Goal: Manage account settings

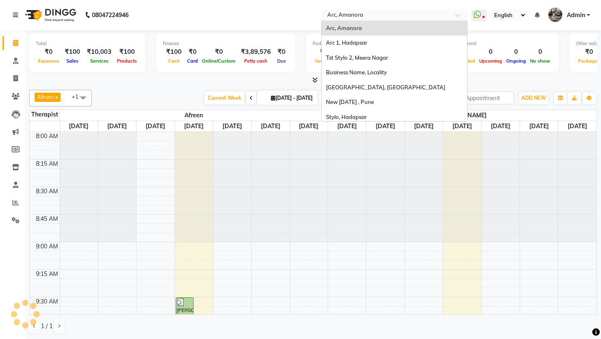
click at [402, 15] on input "text" at bounding box center [386, 16] width 121 height 8
click at [19, 219] on icon at bounding box center [16, 220] width 8 height 6
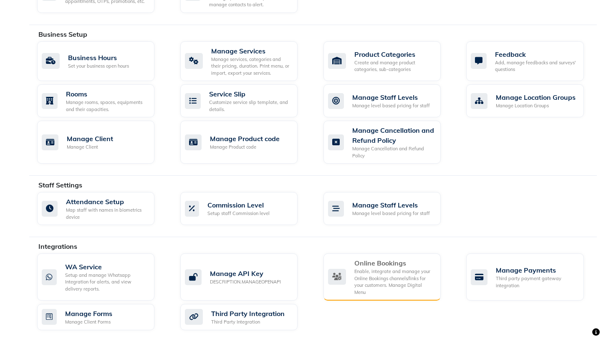
scroll to position [299, 0]
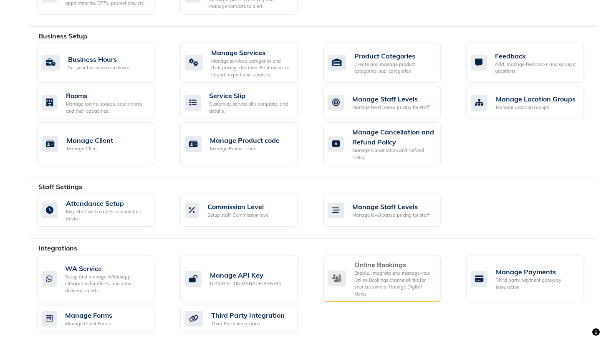
click at [378, 270] on div "Enable, integrate and manage your Online Bookings channels/links for your custo…" at bounding box center [395, 284] width 80 height 28
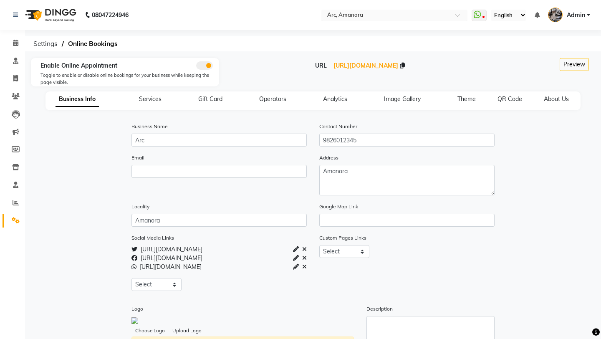
click at [367, 16] on input "text" at bounding box center [386, 16] width 121 height 8
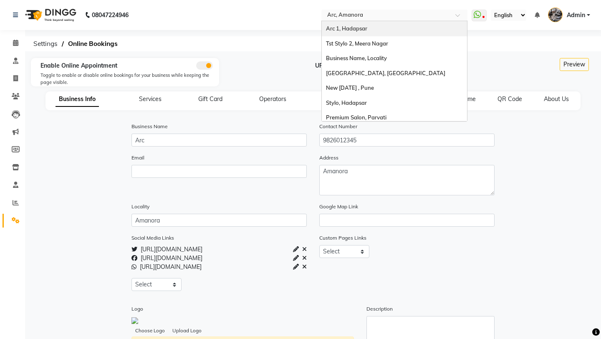
scroll to position [18, 0]
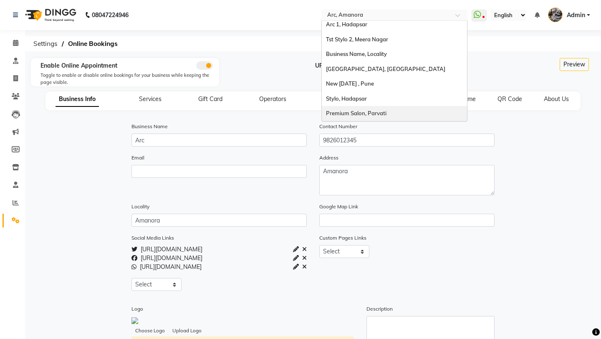
click at [365, 113] on span "Premium Salon, Parvati" at bounding box center [356, 113] width 61 height 7
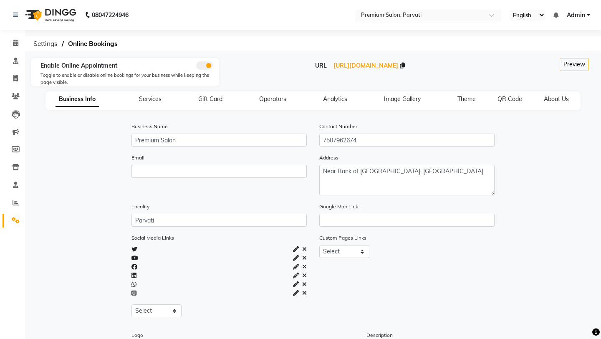
click at [386, 11] on div "× Premium Salon, Parvati" at bounding box center [391, 15] width 61 height 8
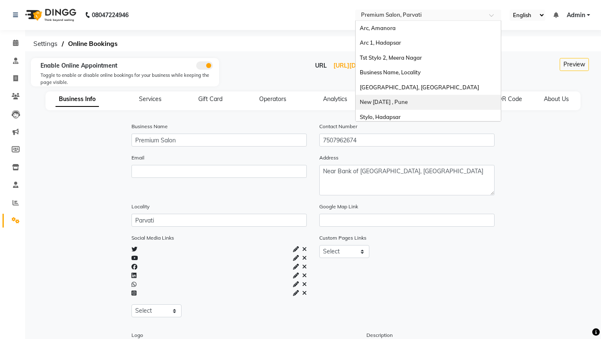
scroll to position [18, 0]
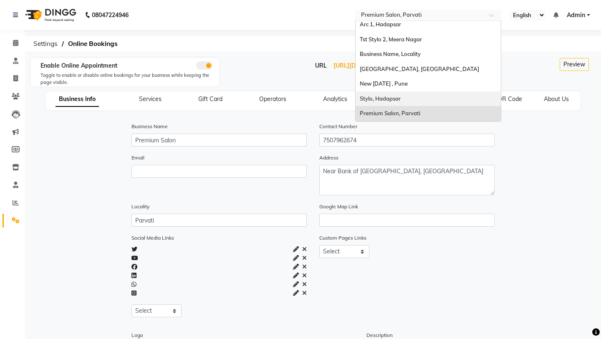
click at [403, 98] on div "Stylo, Hadapsar" at bounding box center [428, 98] width 145 height 15
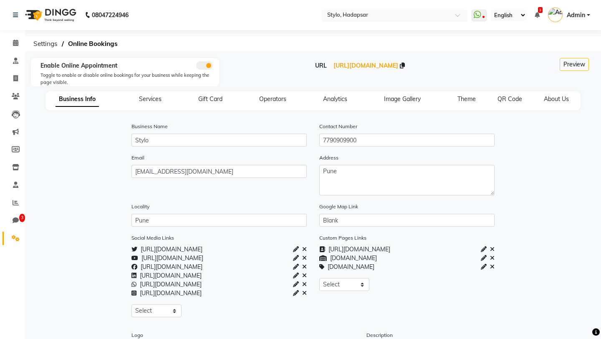
click at [382, 17] on input "text" at bounding box center [386, 16] width 121 height 8
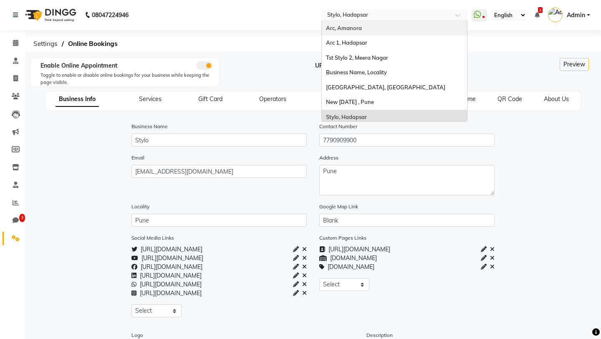
click at [377, 30] on div "Arc, Amanora" at bounding box center [394, 28] width 145 height 15
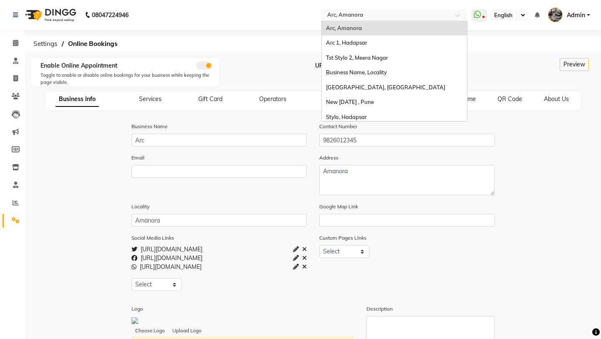
click at [398, 18] on input "text" at bounding box center [386, 16] width 121 height 8
click at [392, 44] on div "Arc 1, Hadapsar" at bounding box center [394, 42] width 145 height 15
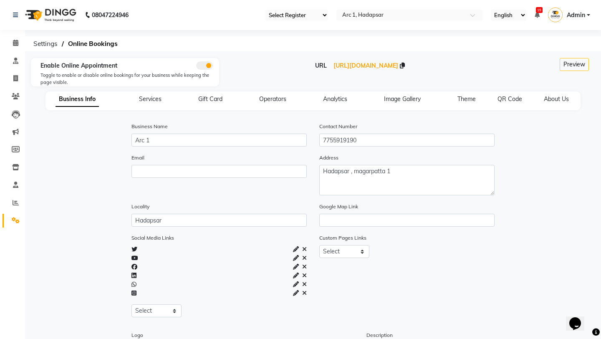
click at [583, 12] on span "Admin" at bounding box center [576, 15] width 18 height 9
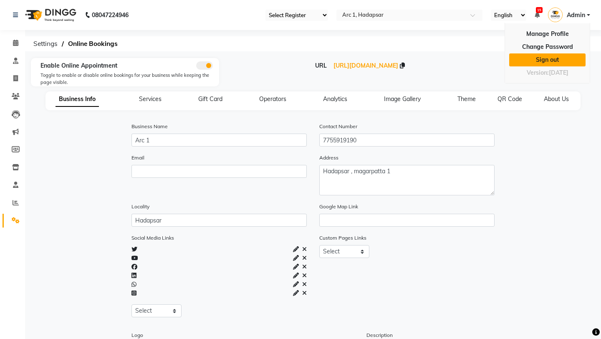
click at [544, 63] on link "Sign out" at bounding box center [547, 59] width 76 height 13
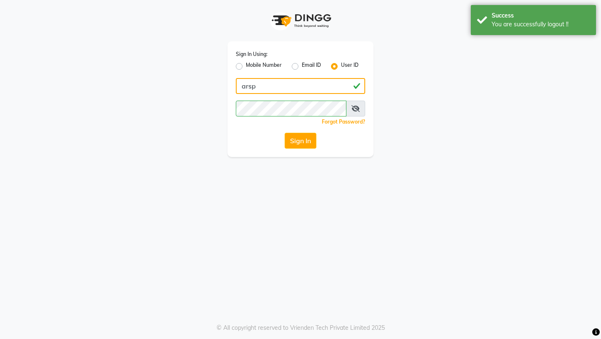
click at [316, 88] on input "arsp" at bounding box center [300, 86] width 129 height 16
type input "luxesalon"
click at [308, 144] on button "Sign In" at bounding box center [301, 141] width 32 height 16
